Goal: Book appointment/travel/reservation

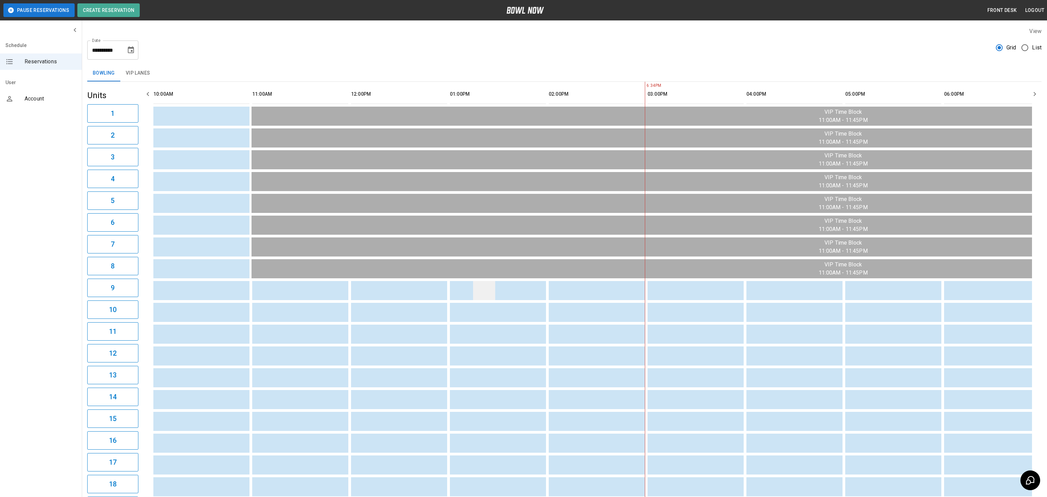
scroll to position [0, 352]
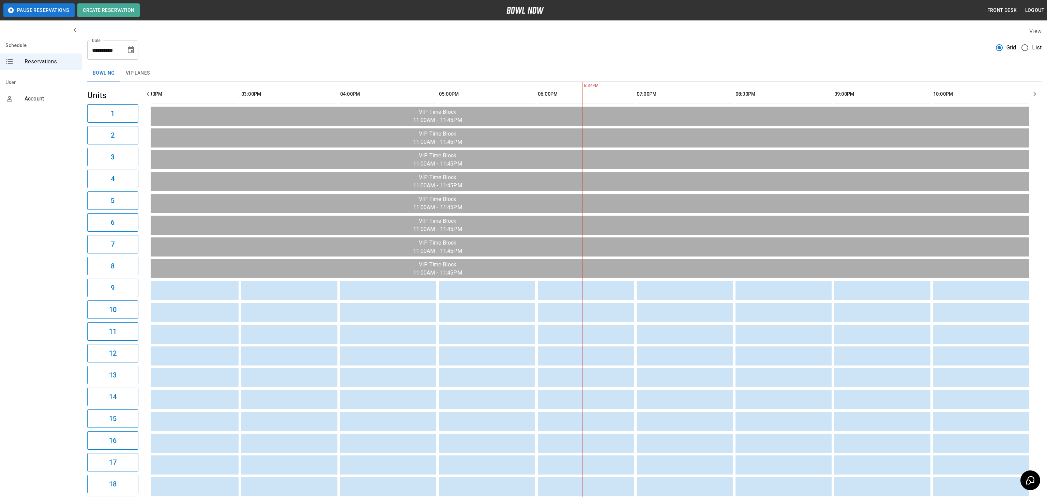
click at [102, 49] on input "**********" at bounding box center [104, 50] width 34 height 19
click at [114, 56] on html "Pause Reservations Create Reservation Front Desk Logout Schedule Reservations U…" at bounding box center [523, 380] width 1047 height 760
click at [105, 47] on html "Pause Reservations Create Reservation Front Desk Logout Schedule Reservations U…" at bounding box center [523, 380] width 1047 height 760
click at [130, 51] on html "Pause Reservations Create Reservation Front Desk Logout Schedule Reservations U…" at bounding box center [523, 380] width 1047 height 760
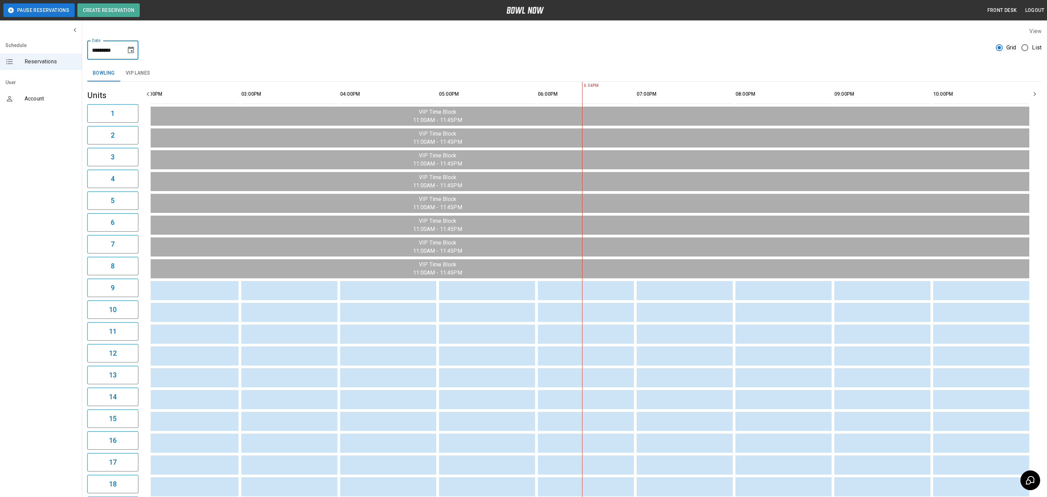
click at [130, 51] on html "Pause Reservations Create Reservation Front Desk Logout Schedule Reservations U…" at bounding box center [523, 380] width 1047 height 760
click at [175, 50] on html "Pause Reservations Create Reservation Front Desk Logout Schedule Reservations U…" at bounding box center [523, 380] width 1047 height 760
